Goal: Ask a question

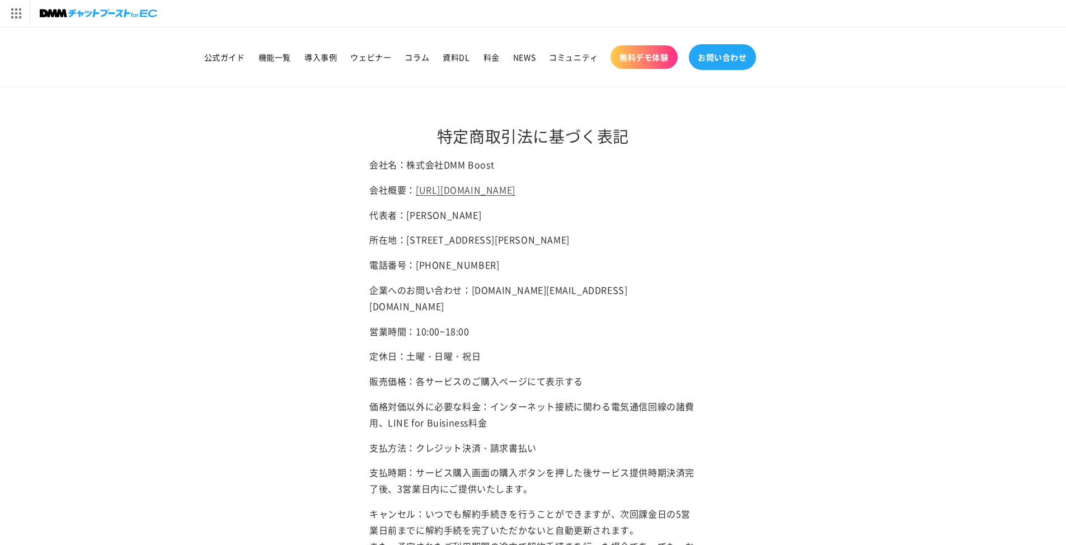
click at [495, 54] on span "お問い合わせ" at bounding box center [722, 57] width 49 height 10
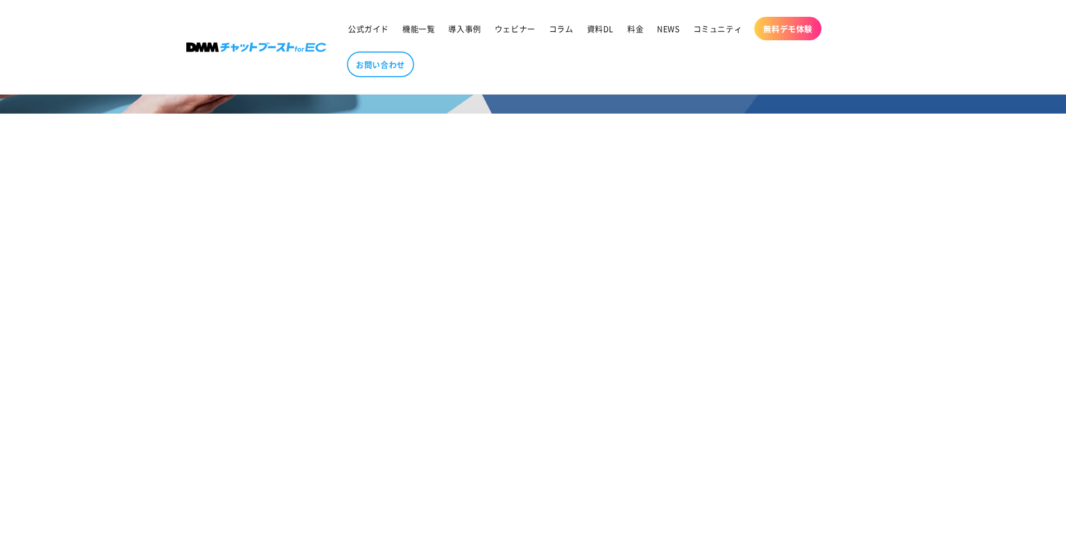
scroll to position [168, 0]
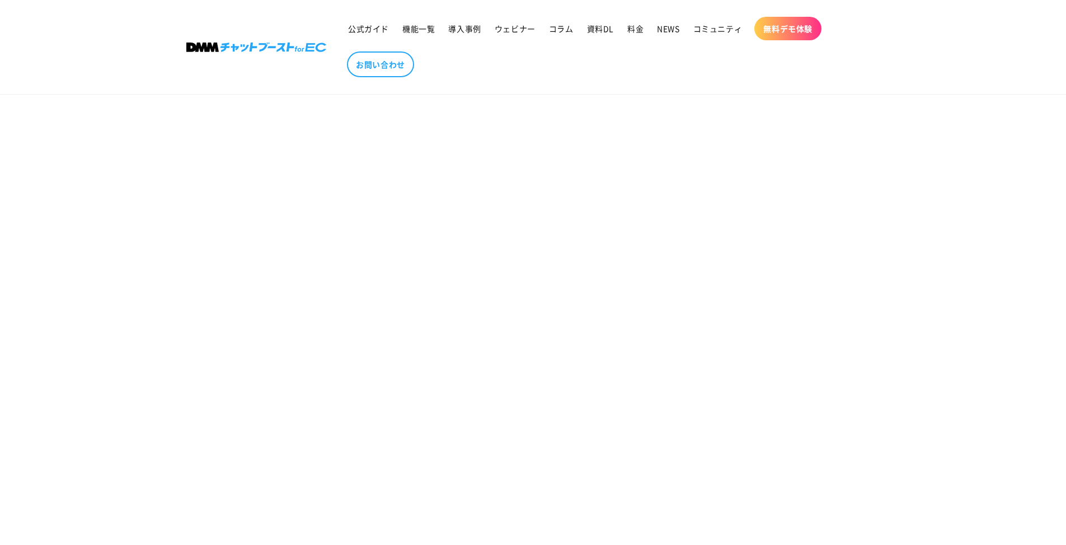
click at [302, 302] on section "お問い合わせ" at bounding box center [533, 380] width 1066 height 853
